Goal: Information Seeking & Learning: Learn about a topic

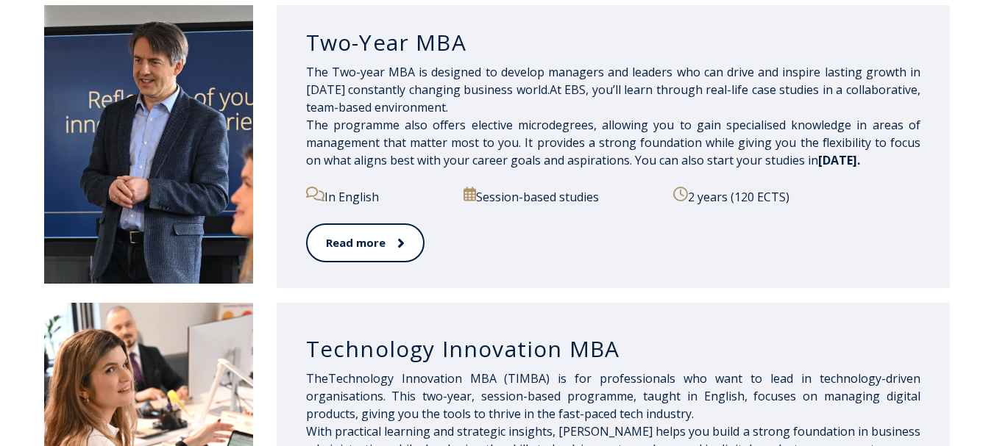
scroll to position [806, 0]
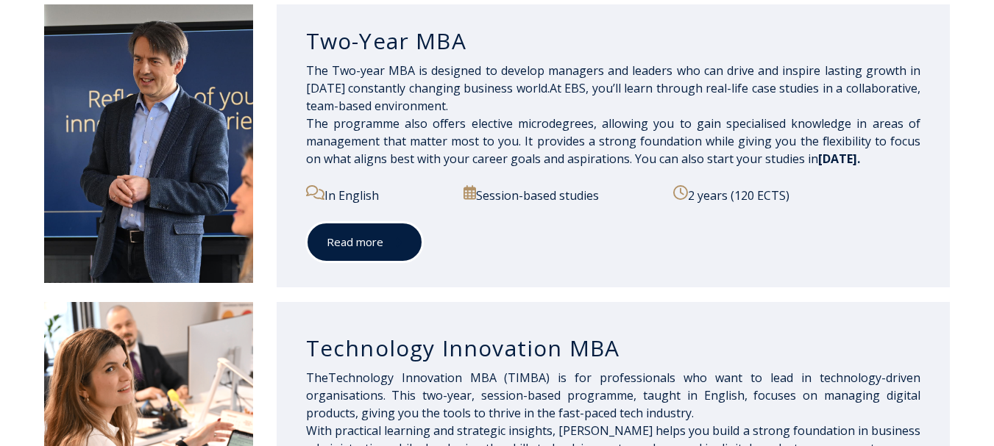
click at [377, 243] on link "Read more" at bounding box center [364, 242] width 117 height 40
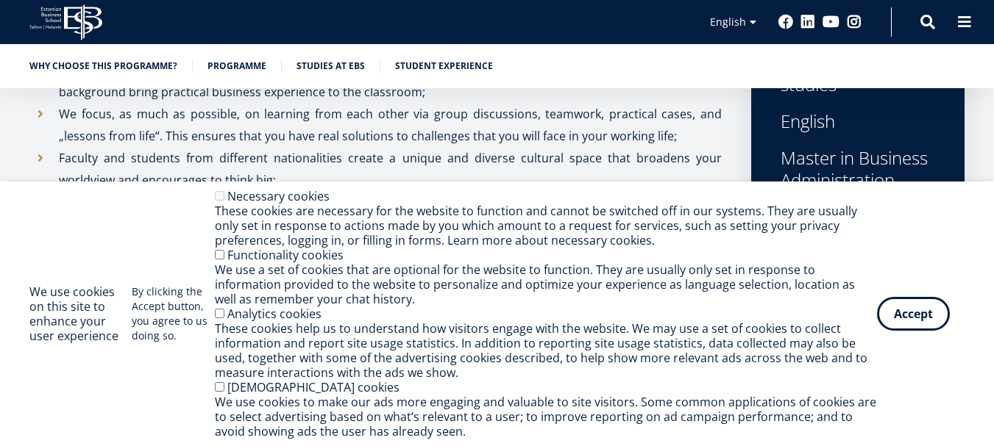
scroll to position [706, 0]
click at [925, 310] on button "Accept" at bounding box center [913, 311] width 73 height 34
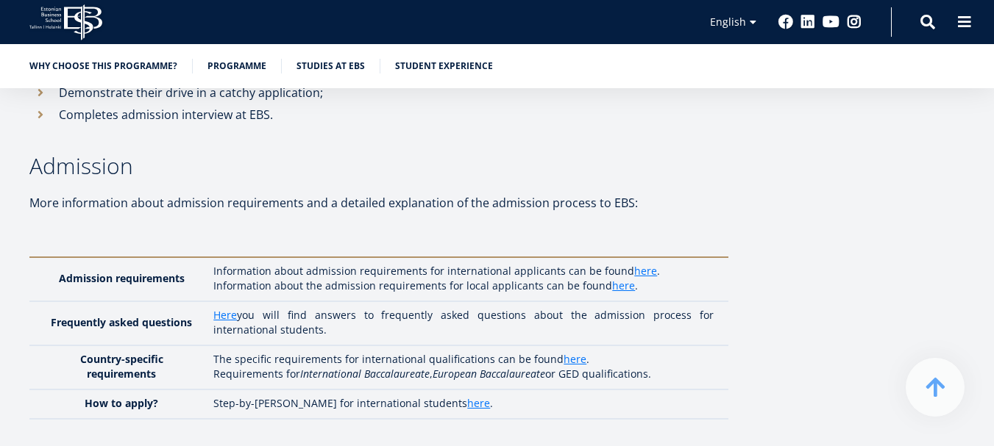
scroll to position [3942, 0]
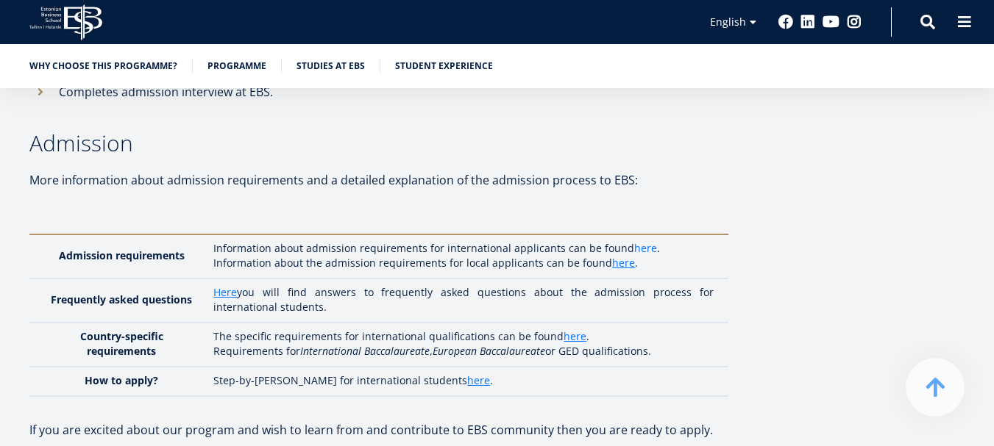
click at [641, 241] on link "here" at bounding box center [645, 248] width 23 height 15
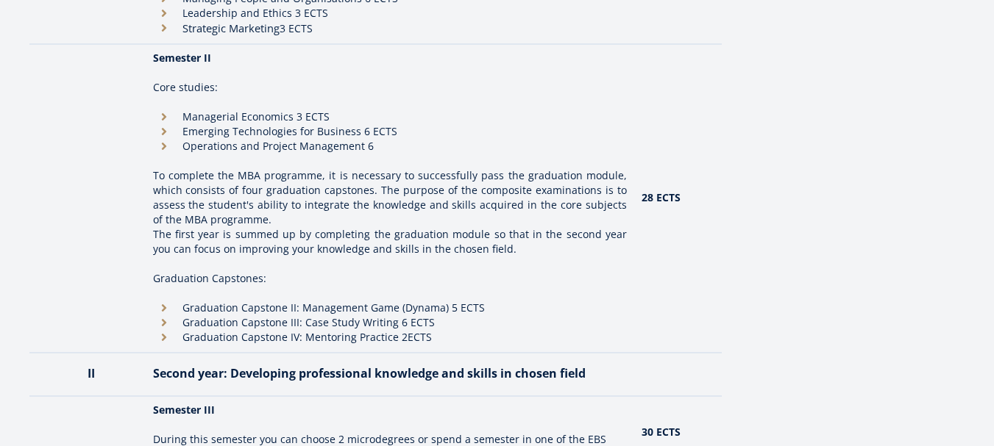
scroll to position [0, 0]
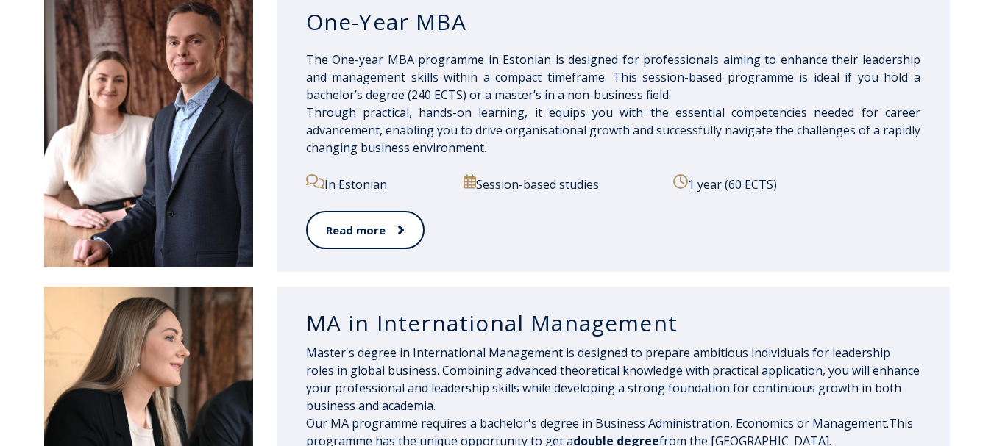
scroll to position [1392, 0]
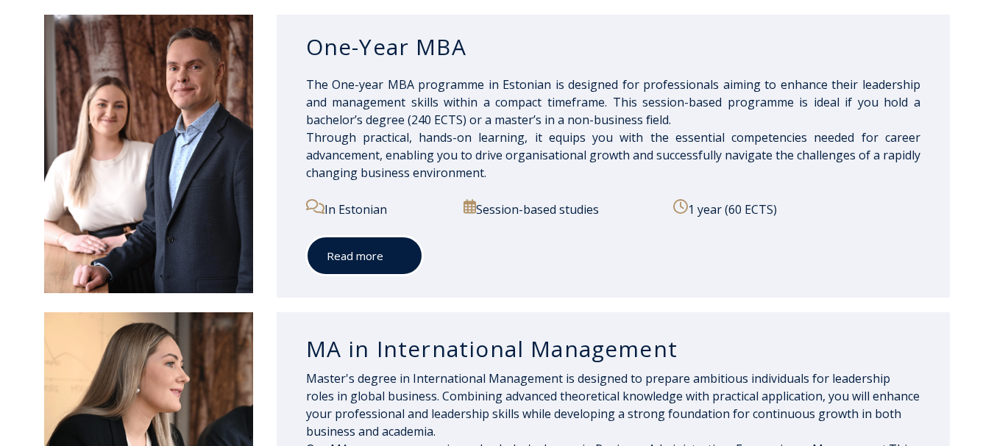
click at [365, 254] on link "Read more" at bounding box center [364, 256] width 117 height 40
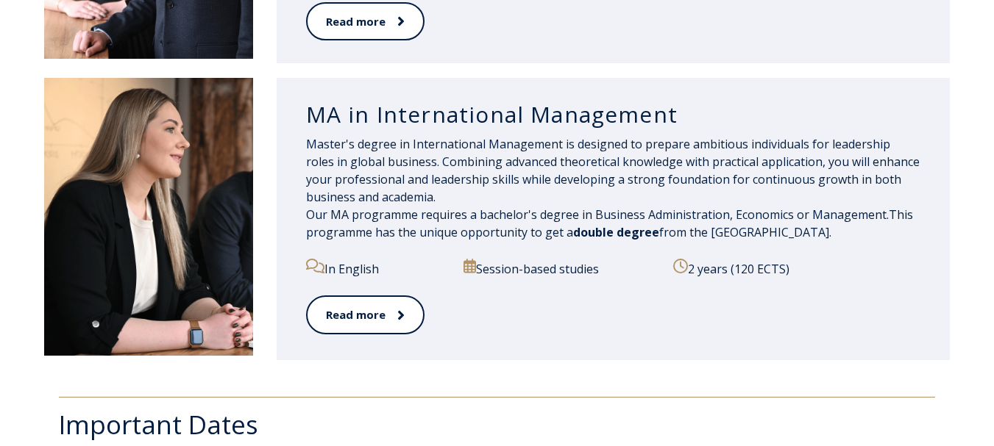
scroll to position [1612, 0]
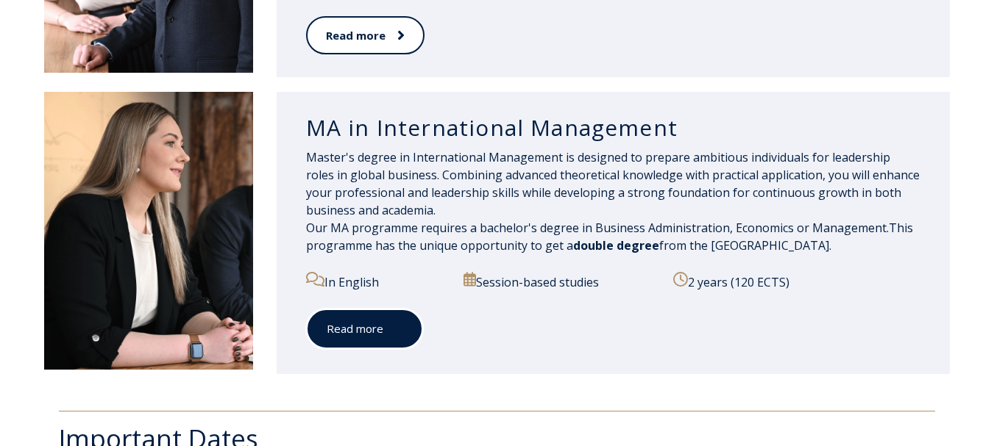
click at [361, 320] on link "Read more" at bounding box center [364, 329] width 117 height 40
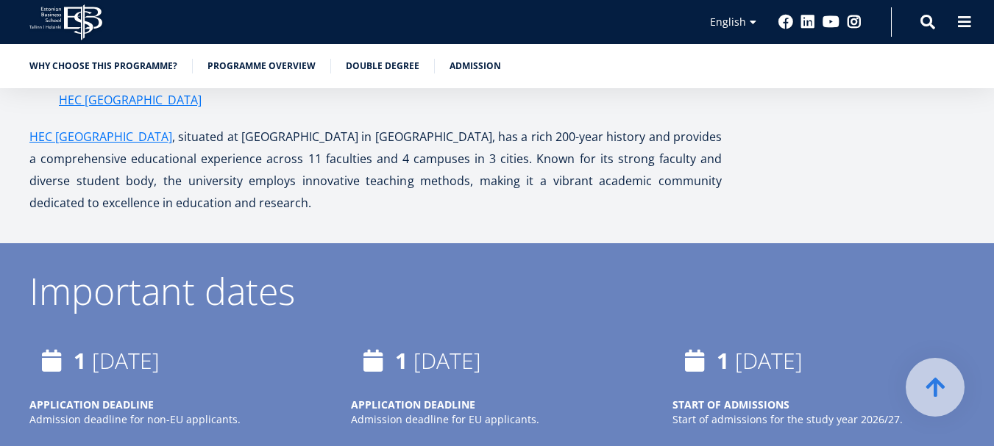
scroll to position [3751, 0]
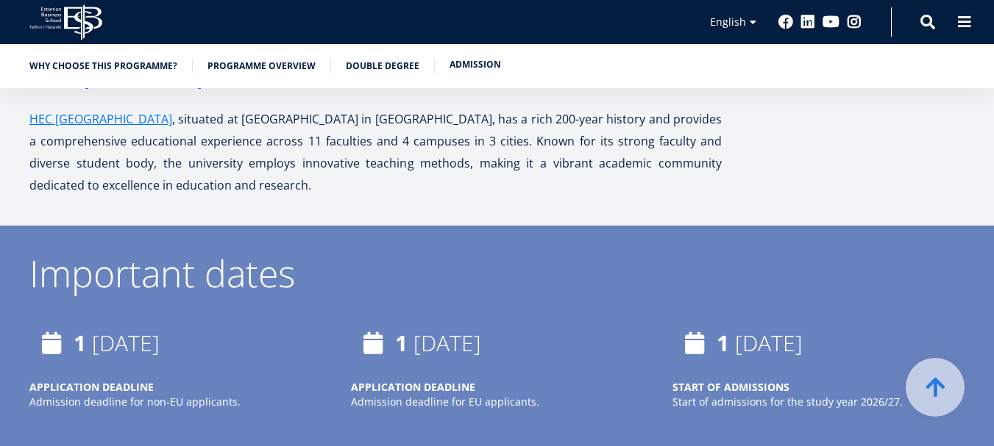
click at [474, 71] on link "Admission" at bounding box center [474, 64] width 51 height 15
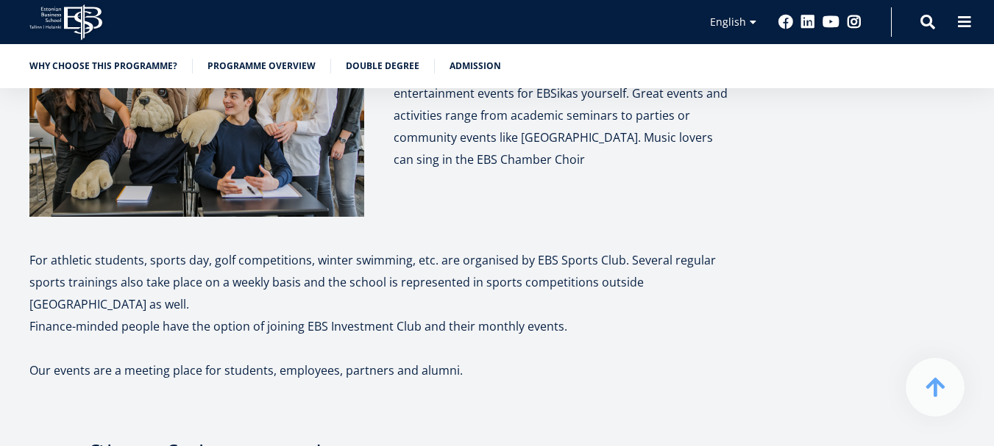
scroll to position [7555, 0]
